Goal: Browse casually

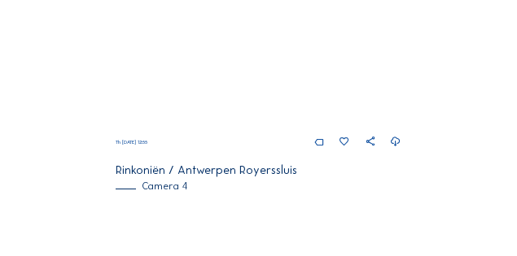
scroll to position [988, 0]
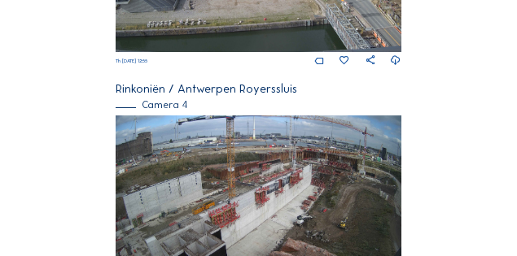
click at [270, 215] on img at bounding box center [259, 196] width 286 height 161
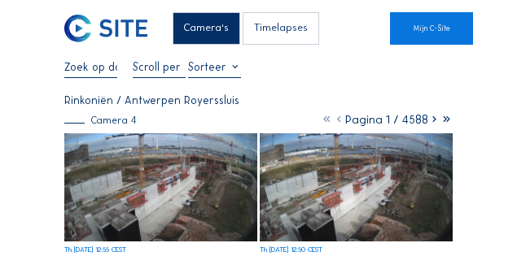
click at [157, 178] on img at bounding box center [160, 188] width 192 height 108
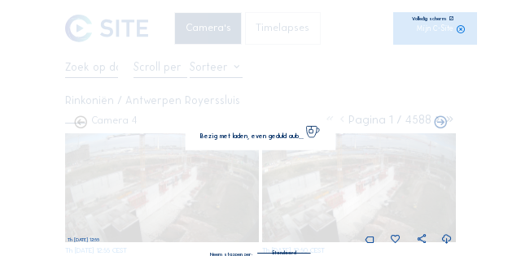
click at [157, 178] on img at bounding box center [260, 127] width 365 height 205
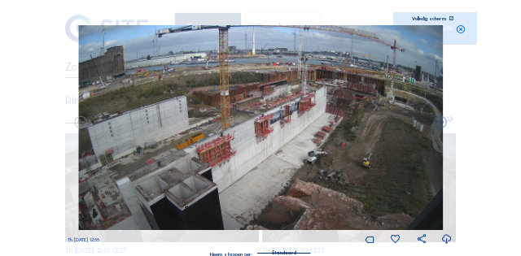
click at [452, 20] on icon at bounding box center [451, 18] width 5 height 5
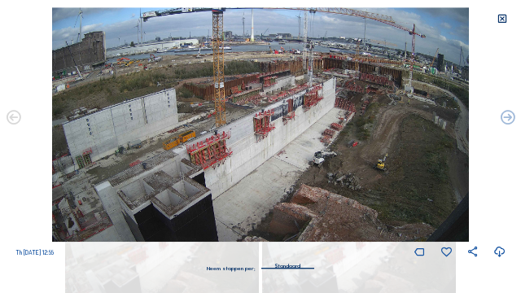
click at [501, 18] on icon at bounding box center [502, 19] width 11 height 12
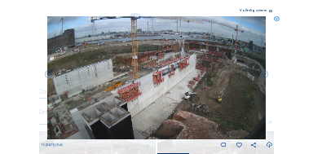
click at [241, 47] on img at bounding box center [156, 77] width 219 height 123
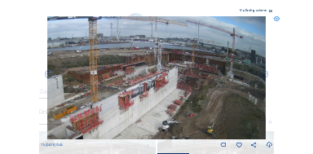
click at [277, 18] on icon at bounding box center [277, 19] width 6 height 6
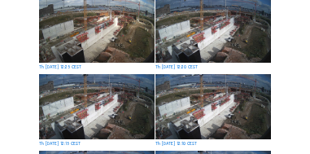
scroll to position [440, 0]
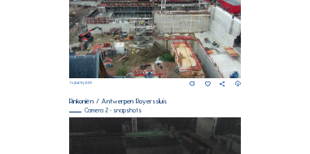
scroll to position [328, 0]
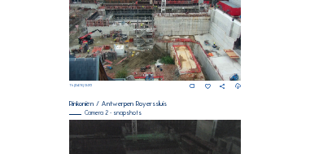
click at [116, 51] on img at bounding box center [155, 30] width 172 height 101
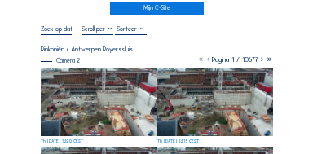
scroll to position [65, 0]
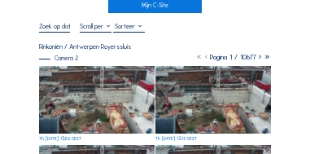
click at [98, 104] on img at bounding box center [97, 100] width 116 height 68
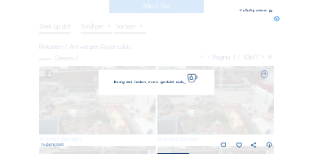
click at [98, 104] on img at bounding box center [156, 77] width 210 height 123
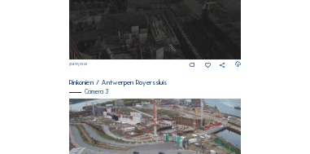
scroll to position [515, 0]
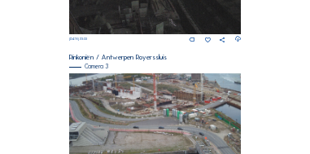
click at [132, 106] on img at bounding box center [155, 121] width 172 height 97
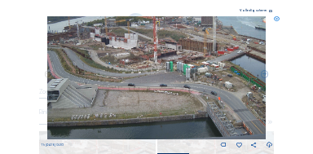
click at [269, 11] on icon at bounding box center [270, 12] width 3 height 4
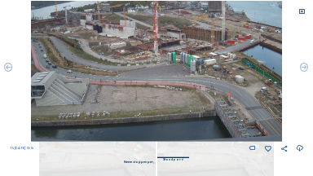
click at [300, 11] on icon at bounding box center [301, 11] width 7 height 7
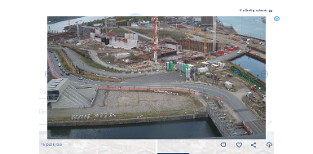
click at [271, 20] on div "Th [DATE] 13:15" at bounding box center [156, 82] width 231 height 133
